Goal: Information Seeking & Learning: Learn about a topic

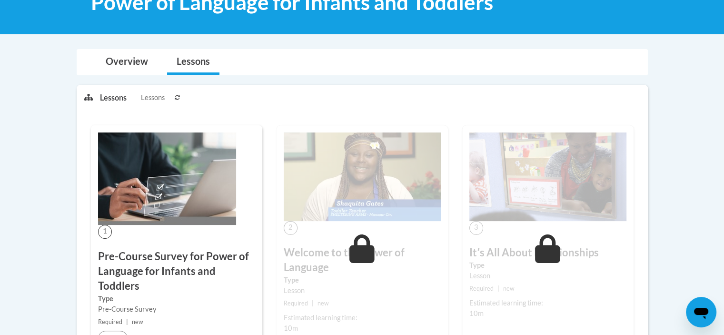
scroll to position [143, 0]
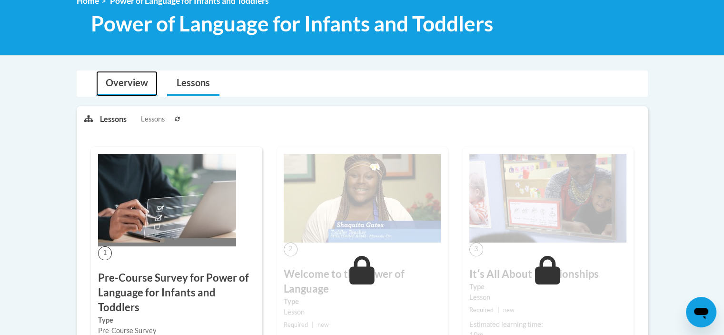
click at [129, 81] on link "Overview" at bounding box center [126, 83] width 61 height 25
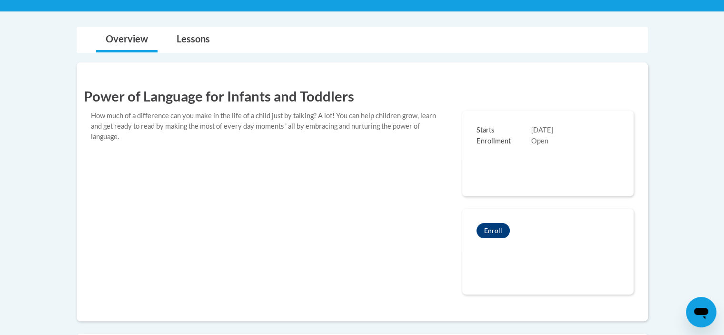
scroll to position [48, 0]
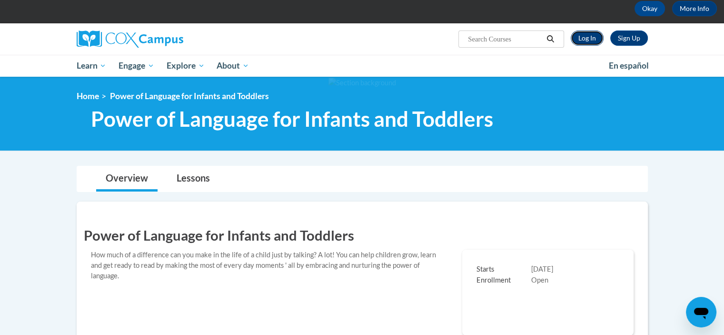
click at [589, 38] on link "Log In" at bounding box center [587, 37] width 33 height 15
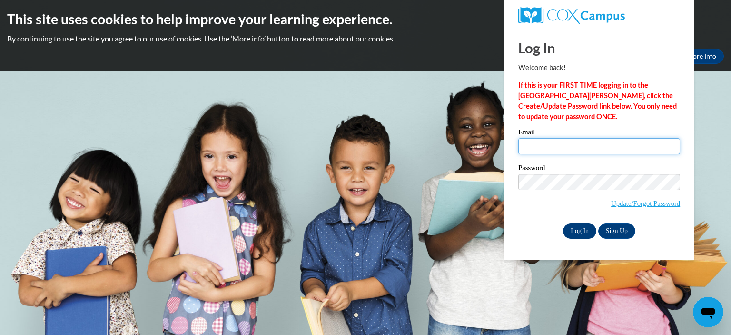
type input "tom.dykens@caaofcc.org"
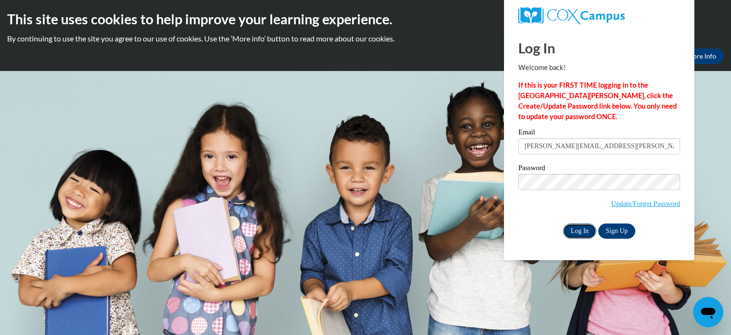
click at [579, 231] on input "Log In" at bounding box center [579, 230] width 33 height 15
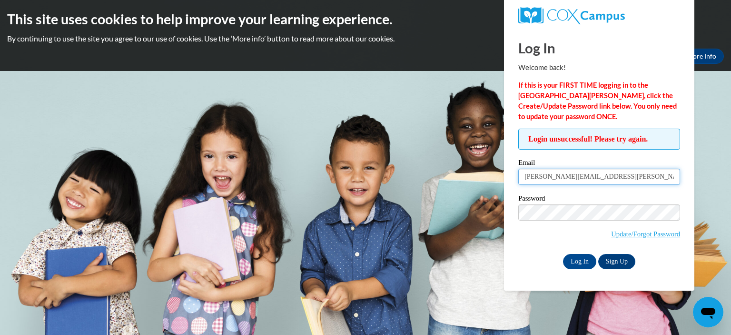
click at [559, 177] on input "tom.dykens@caaofcc.org" at bounding box center [600, 177] width 162 height 16
click at [609, 175] on input "tom.dykens@caaofcc.org" at bounding box center [600, 177] width 162 height 16
type input "t"
type input "tommyd11953@gmail.com"
click at [583, 262] on input "Log In" at bounding box center [579, 261] width 33 height 15
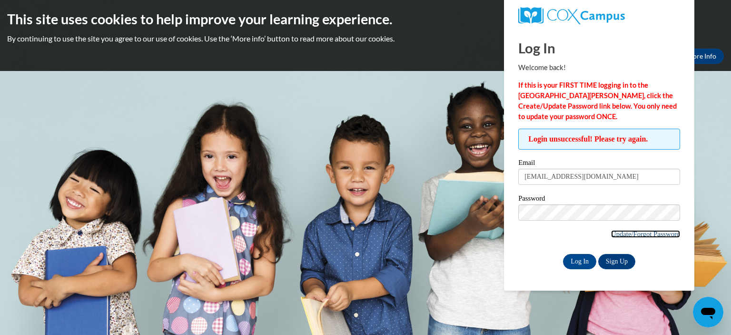
click at [629, 231] on link "Update/Forgot Password" at bounding box center [645, 234] width 69 height 8
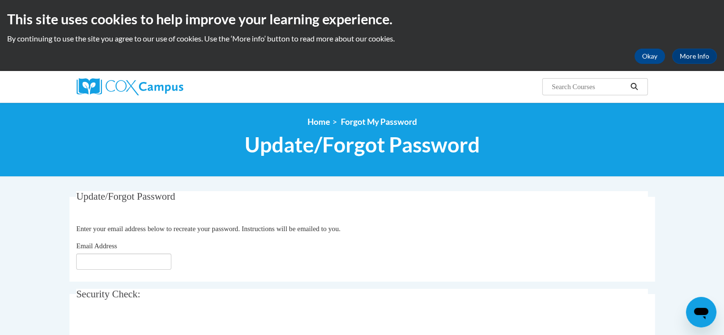
scroll to position [48, 0]
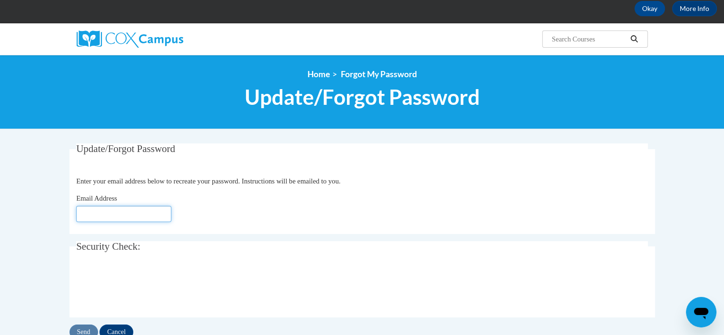
click at [90, 215] on input "Email Address" at bounding box center [123, 214] width 95 height 16
type input "tom.dykens@caaofcc.org"
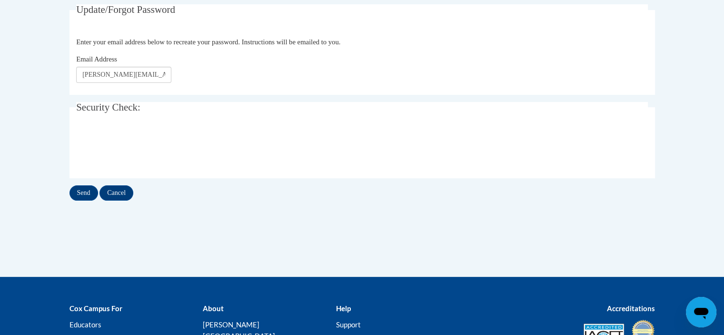
scroll to position [190, 0]
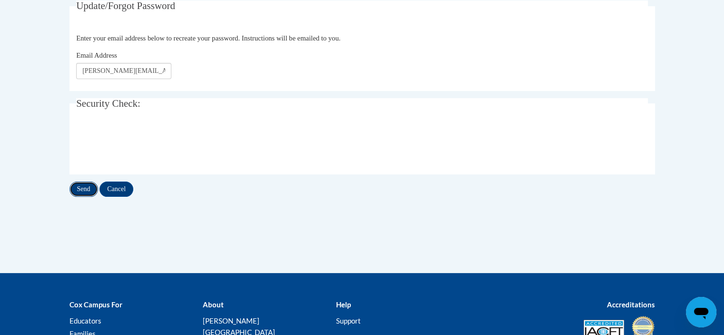
click at [89, 189] on input "Send" at bounding box center [84, 188] width 29 height 15
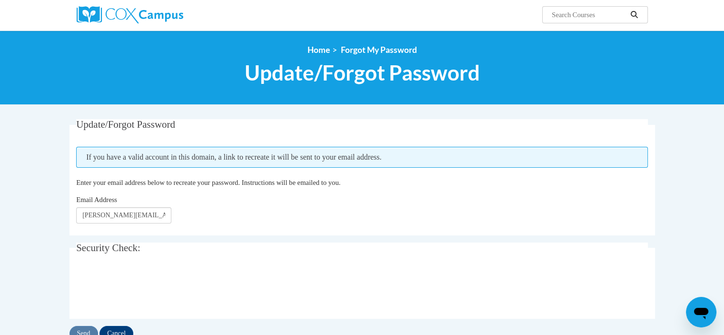
scroll to position [95, 0]
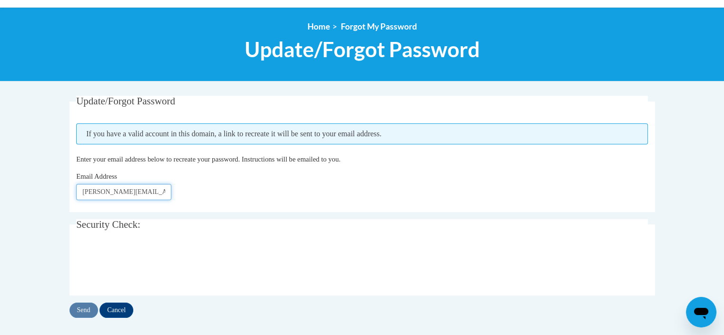
click at [158, 192] on input "tom.dykens@caaofcc.org" at bounding box center [123, 192] width 95 height 16
type input "[EMAIL_ADDRESS][DOMAIN_NAME]"
click at [86, 308] on input "Send" at bounding box center [84, 309] width 29 height 15
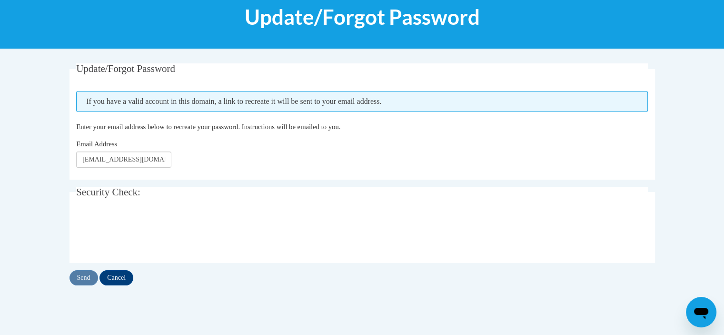
scroll to position [143, 0]
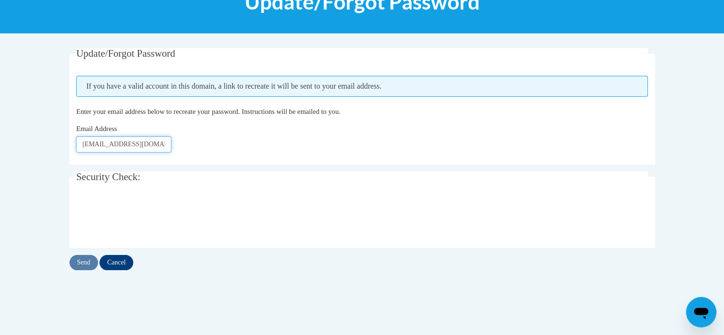
click at [154, 144] on input "[EMAIL_ADDRESS][DOMAIN_NAME]" at bounding box center [123, 144] width 95 height 16
type input "t"
type input "[EMAIL_ADDRESS][DOMAIN_NAME]"
click at [87, 261] on input "Send" at bounding box center [84, 262] width 29 height 15
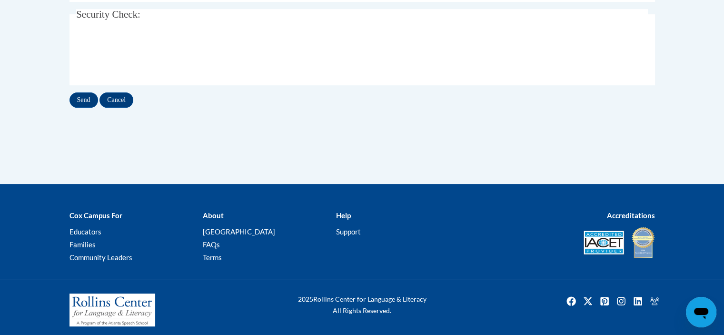
scroll to position [310, 0]
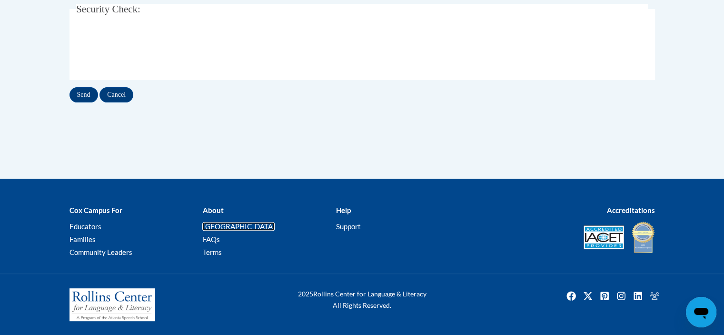
click at [236, 226] on link "[PERSON_NAME][GEOGRAPHIC_DATA]" at bounding box center [238, 226] width 72 height 9
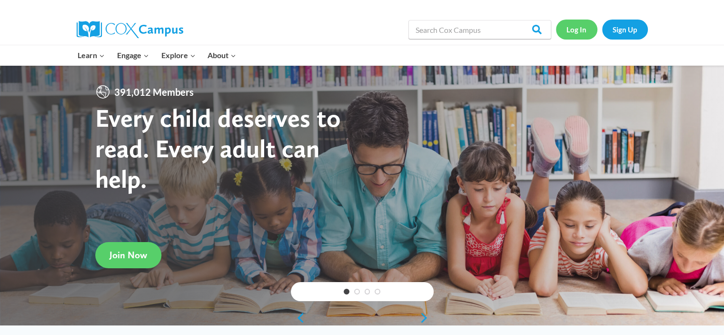
click at [578, 27] on link "Log In" at bounding box center [576, 30] width 41 height 20
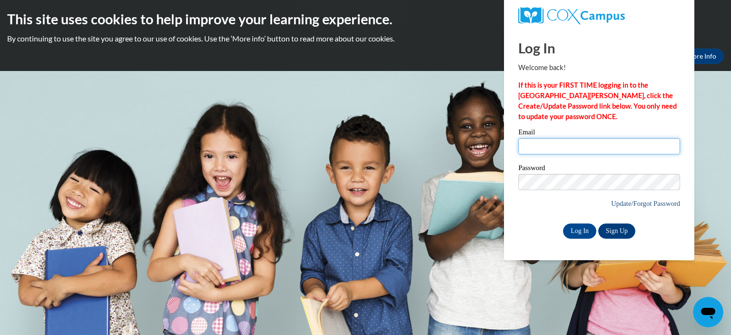
type input "[PERSON_NAME][EMAIL_ADDRESS][PERSON_NAME][DOMAIN_NAME]"
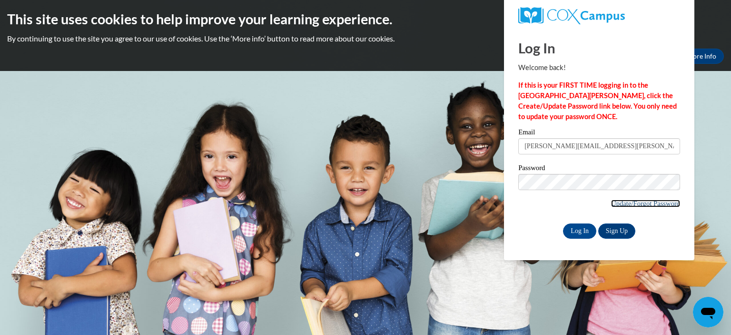
click at [661, 201] on link "Update/Forgot Password" at bounding box center [645, 204] width 69 height 8
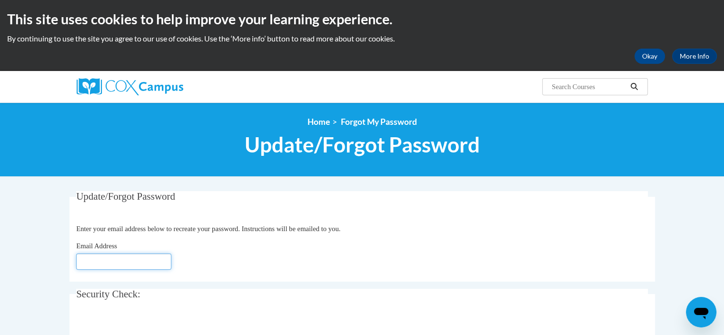
click at [134, 262] on input "Email Address" at bounding box center [123, 261] width 95 height 16
type input "[PERSON_NAME][EMAIL_ADDRESS][PERSON_NAME][DOMAIN_NAME]"
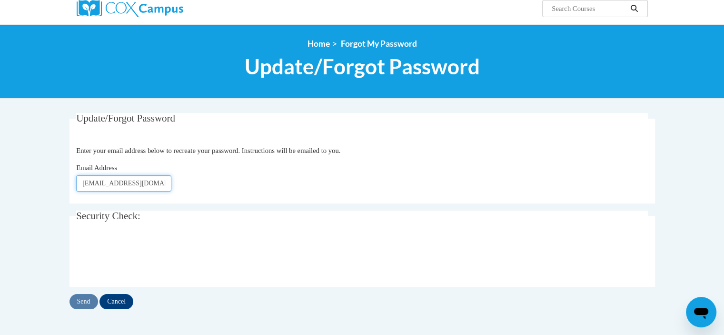
scroll to position [95, 0]
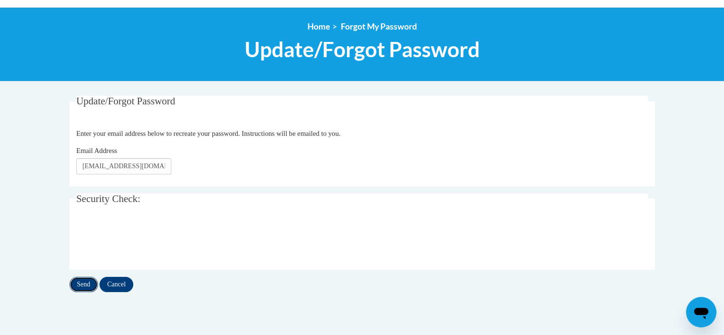
click at [86, 282] on input "Send" at bounding box center [84, 284] width 29 height 15
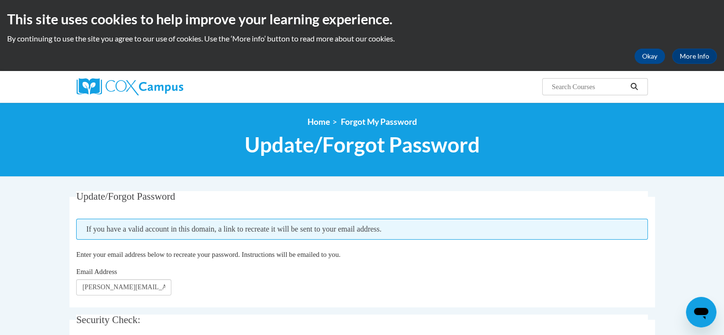
click at [607, 86] on input "Search..." at bounding box center [589, 86] width 76 height 11
click at [611, 89] on input "Search..." at bounding box center [589, 86] width 76 height 11
type input "beginning teacher series infant toddler"
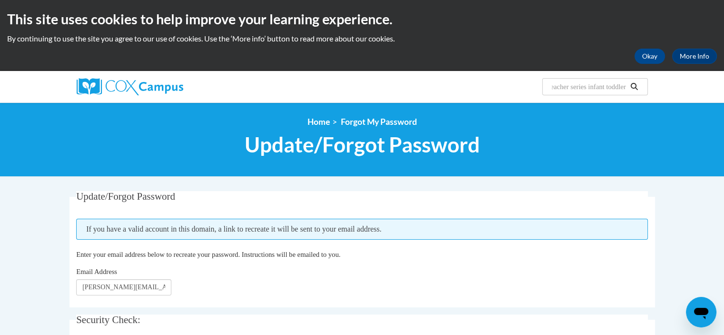
scroll to position [0, 0]
click at [633, 85] on icon "Search" at bounding box center [634, 86] width 9 height 7
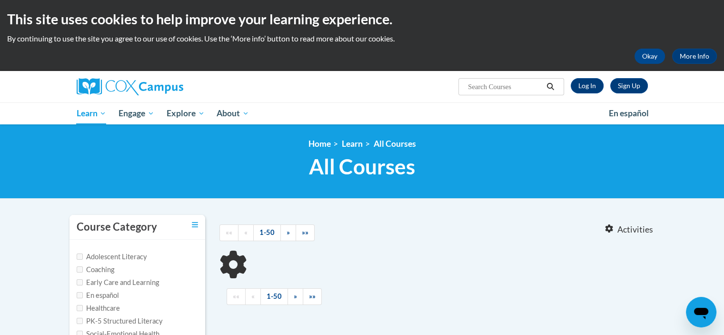
type input "beginning teacher series infant toddler"
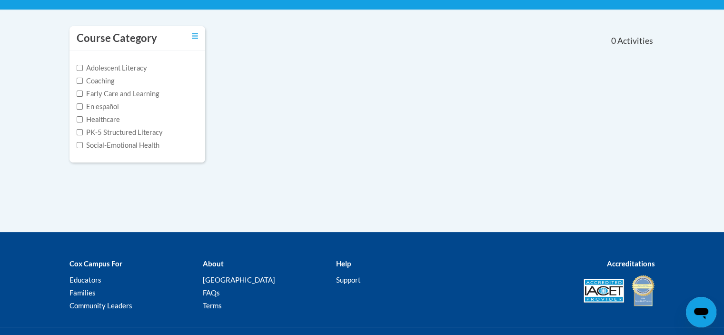
scroll to position [190, 0]
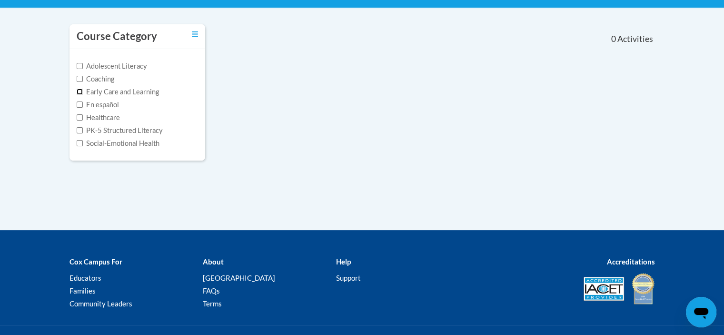
click at [80, 91] on input "Early Care and Learning" at bounding box center [80, 92] width 6 height 6
checkbox input "true"
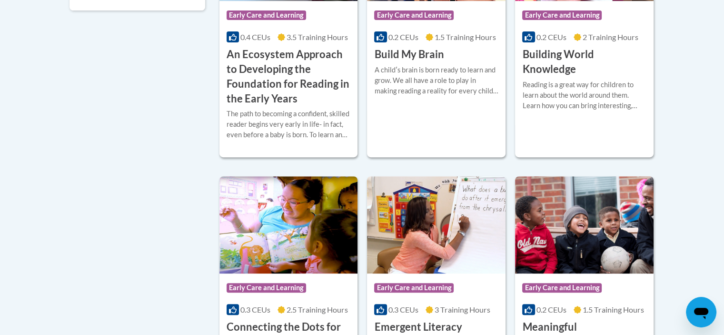
scroll to position [333, 0]
